Goal: Task Accomplishment & Management: Use online tool/utility

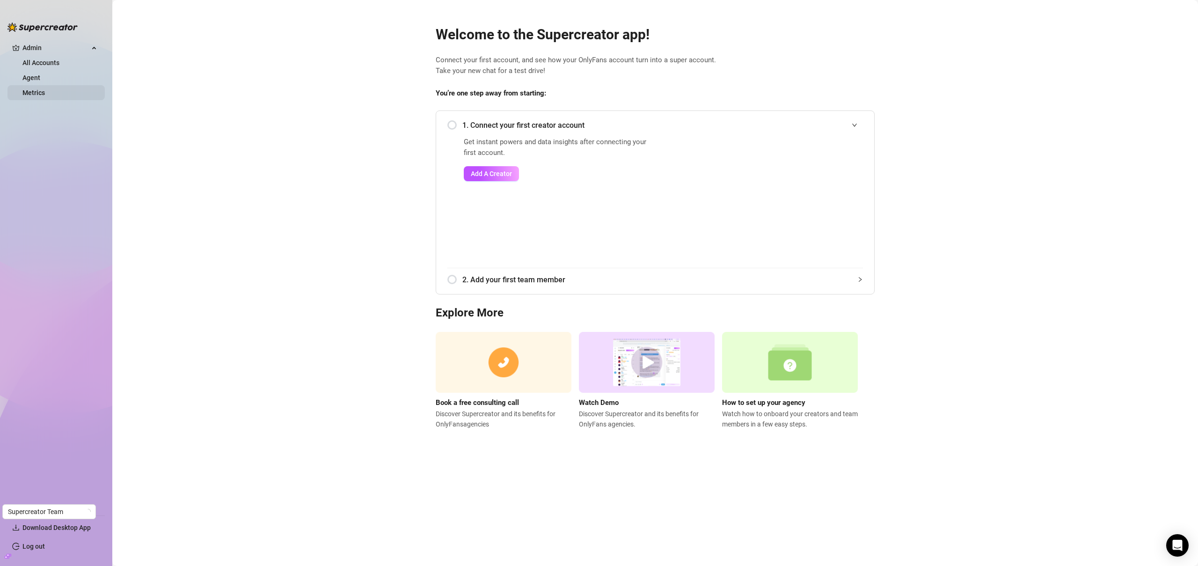
click at [32, 91] on link "Metrics" at bounding box center [33, 92] width 22 height 7
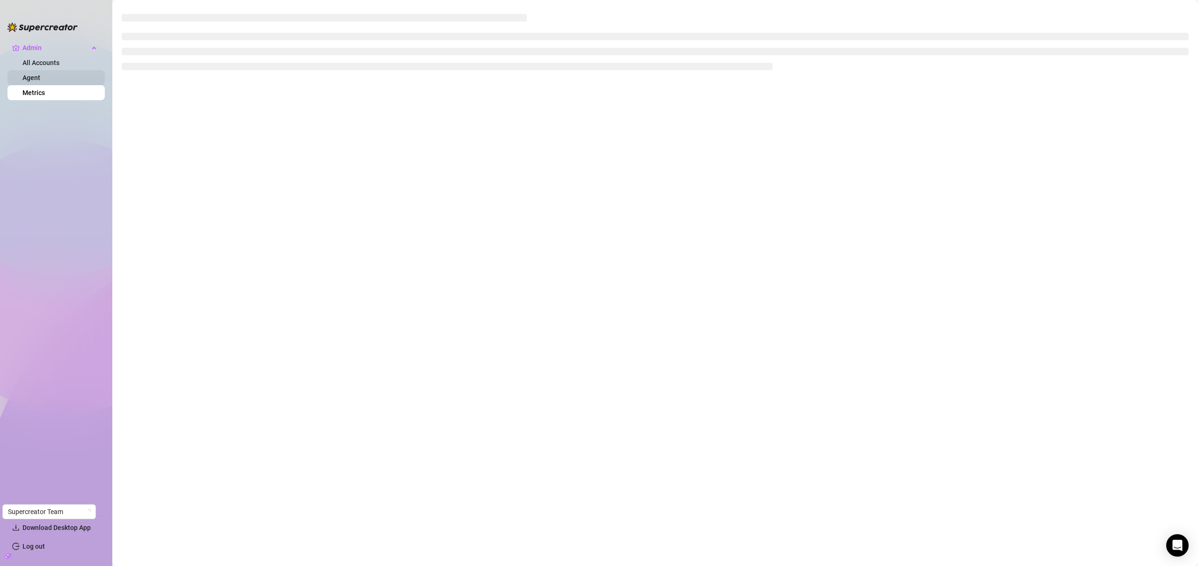
click at [37, 81] on link "Agent" at bounding box center [31, 77] width 18 height 7
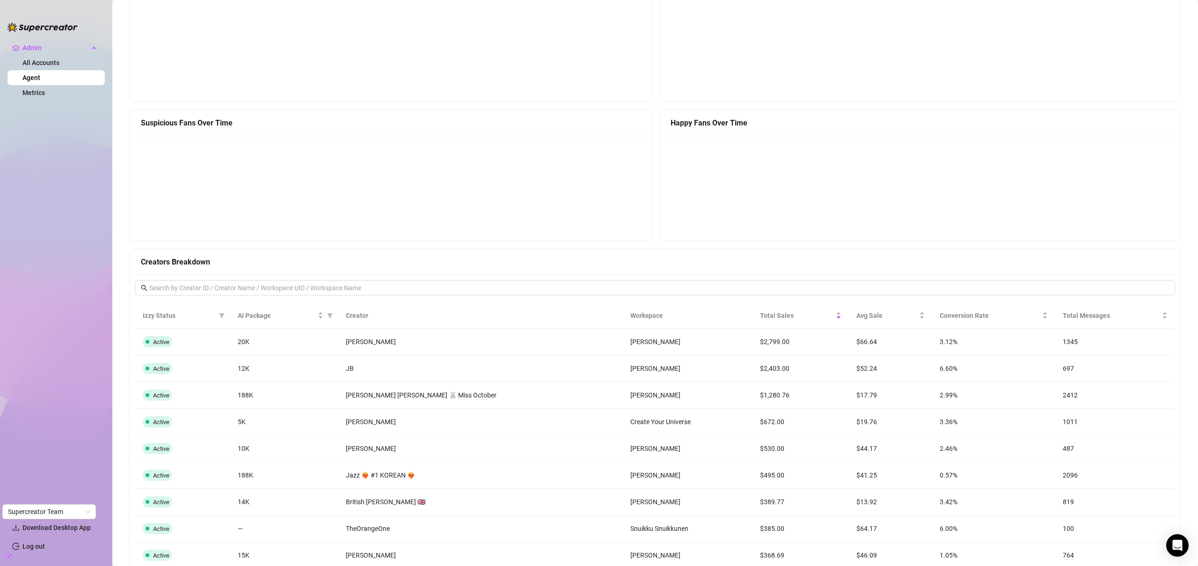
scroll to position [755, 0]
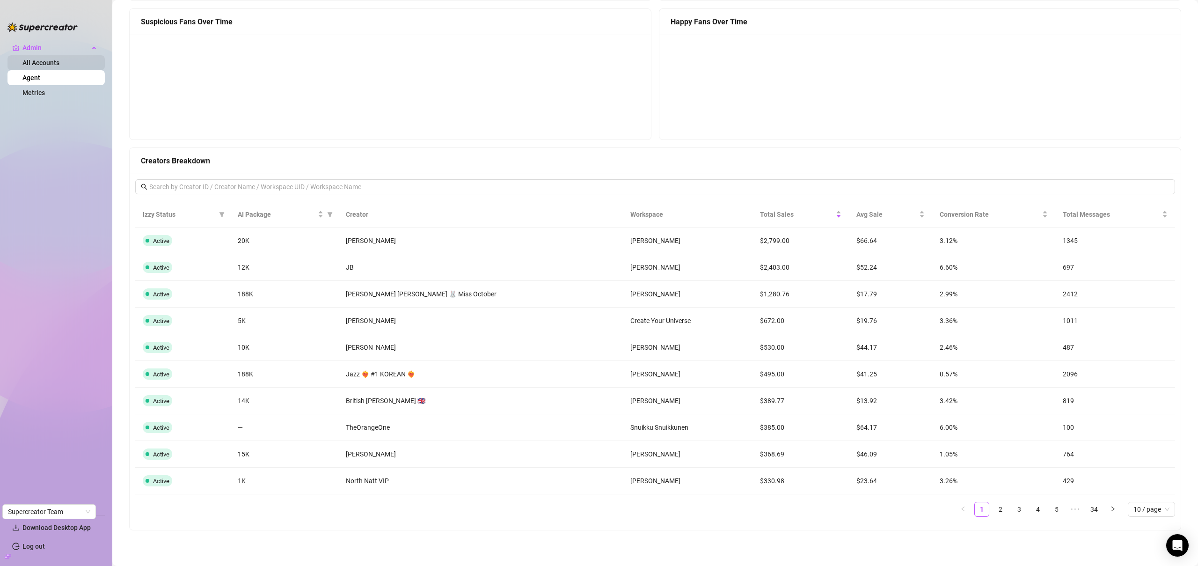
click at [40, 63] on link "All Accounts" at bounding box center [40, 62] width 37 height 7
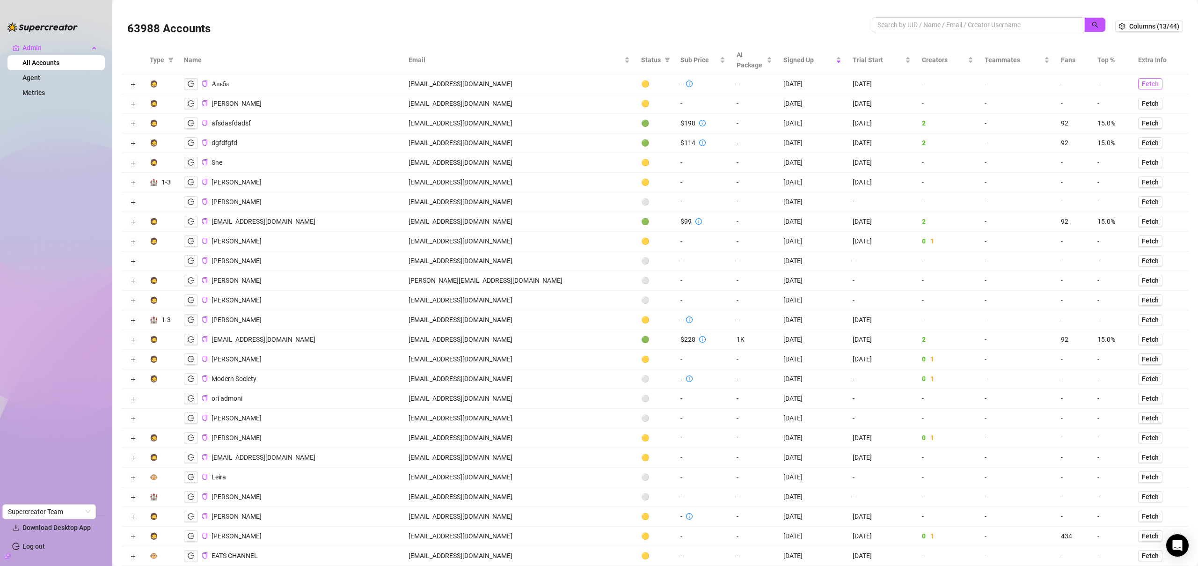
click at [1142, 86] on span "Fetch" at bounding box center [1150, 83] width 17 height 7
